Goal: Check status: Check status

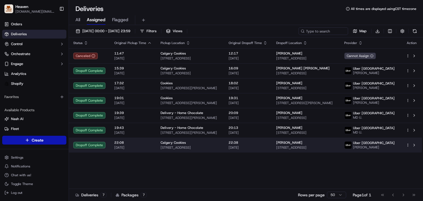
click at [240, 150] on span "[DATE]" at bounding box center [247, 147] width 39 height 4
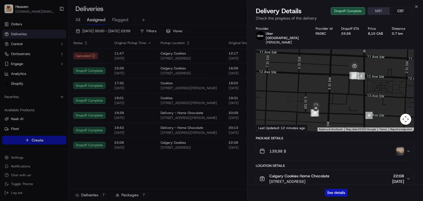
click at [400, 147] on img "button" at bounding box center [400, 151] width 8 height 8
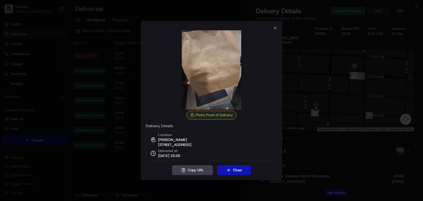
click at [325, 155] on div at bounding box center [211, 100] width 423 height 201
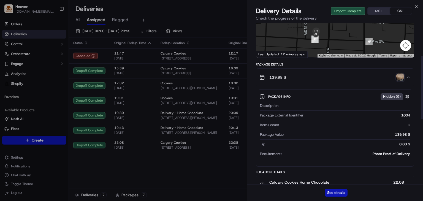
scroll to position [83, 0]
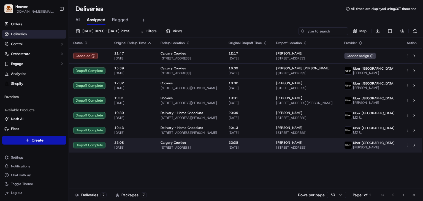
click at [280, 146] on td "Michael Patino 626 14 Ave SW #1104, Calgary, AB T2R 0X4, Canada" at bounding box center [306, 145] width 68 height 15
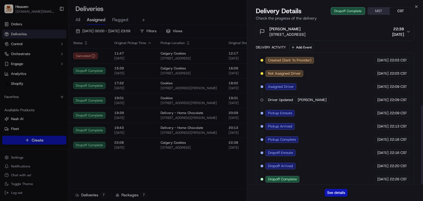
scroll to position [167, 0]
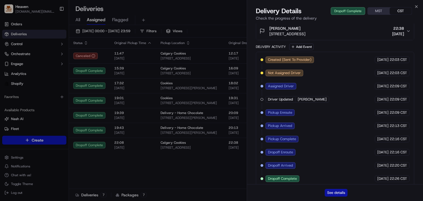
click at [339, 194] on button "See details" at bounding box center [336, 193] width 23 height 8
